Goal: Check status: Check status

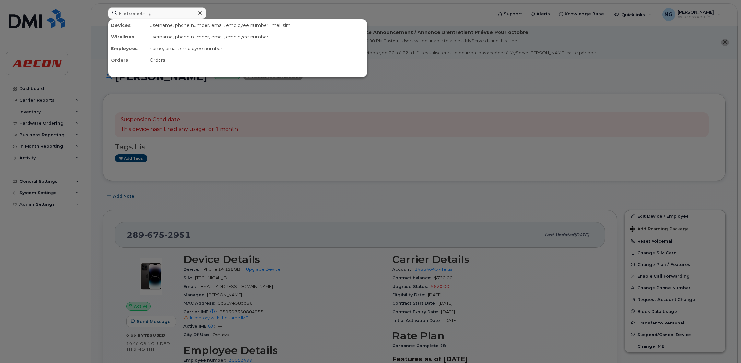
scroll to position [49, 0]
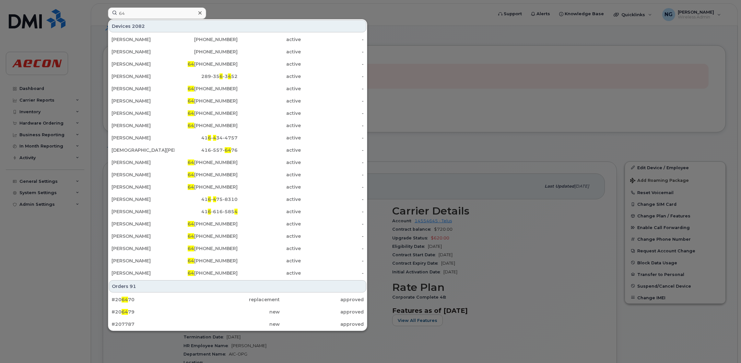
type input "6"
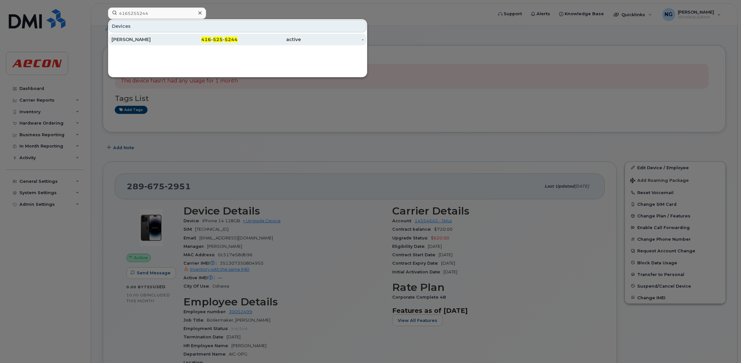
type input "4165255244"
click at [222, 43] on div "416 - 525 - 5244" at bounding box center [206, 40] width 63 height 12
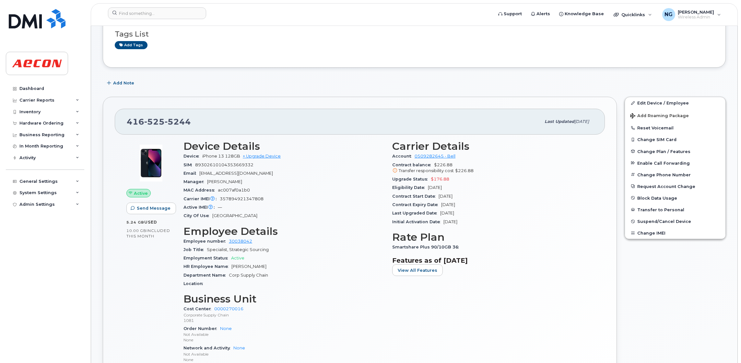
scroll to position [145, 0]
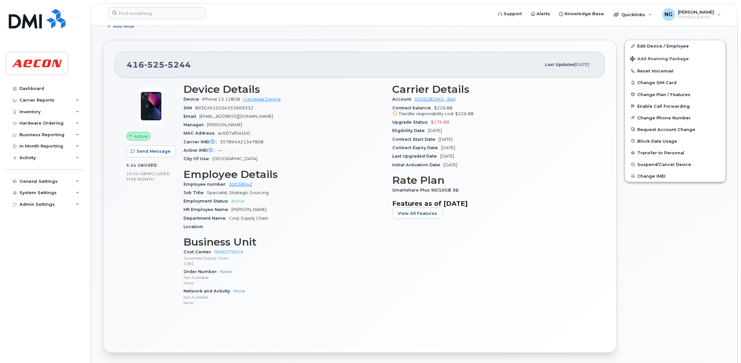
click at [458, 109] on div "Contract balance $226.88 Transfer responsibility cost $226.88" at bounding box center [492, 111] width 201 height 15
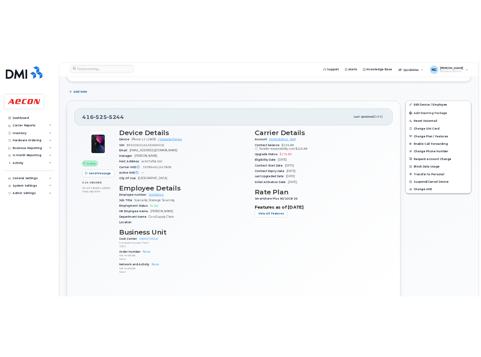
scroll to position [0, 0]
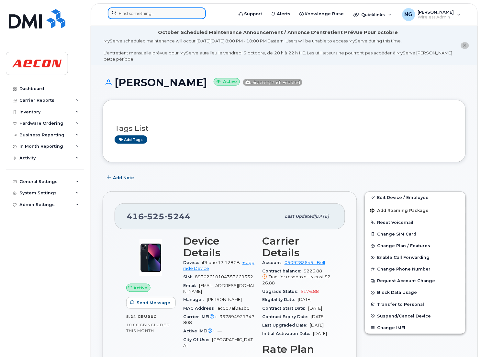
click at [162, 13] on input at bounding box center [157, 13] width 98 height 12
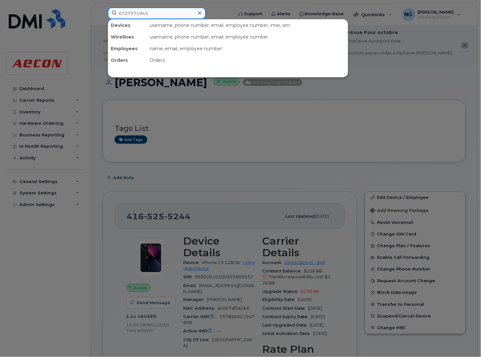
type input "6727271945"
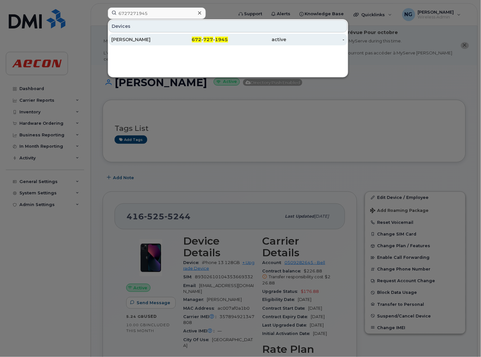
click at [182, 40] on div "672 - 727 - 1945" at bounding box center [199, 39] width 58 height 6
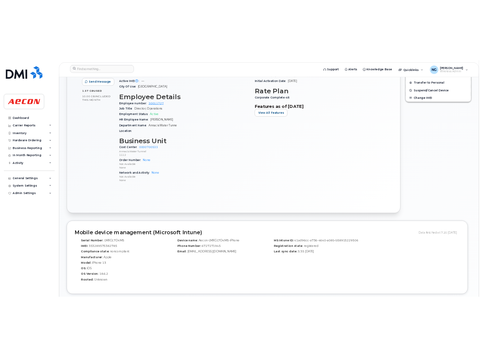
scroll to position [125, 0]
